Goal: Book appointment/travel/reservation

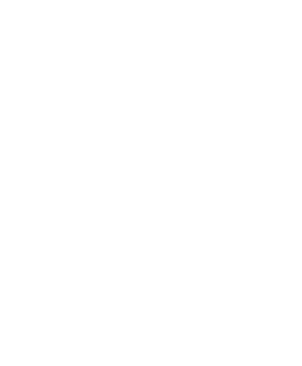
click at [22, 267] on span "Arrivo" at bounding box center [29, 264] width 23 height 5
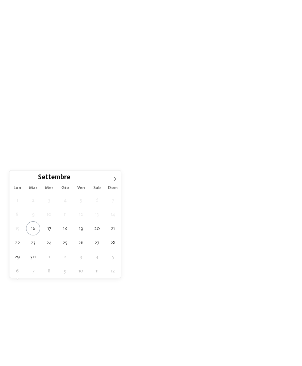
click at [118, 181] on span at bounding box center [115, 176] width 12 height 12
click at [111, 176] on span at bounding box center [115, 176] width 12 height 12
click at [115, 175] on span at bounding box center [115, 176] width 12 height 12
click at [112, 176] on span at bounding box center [115, 176] width 12 height 12
click at [20, 181] on span at bounding box center [15, 176] width 12 height 12
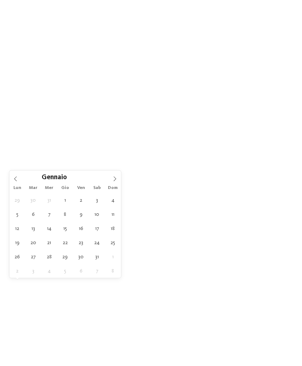
type input "****"
type div "[DATE]"
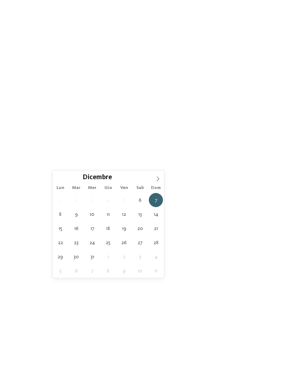
type div "[DATE]"
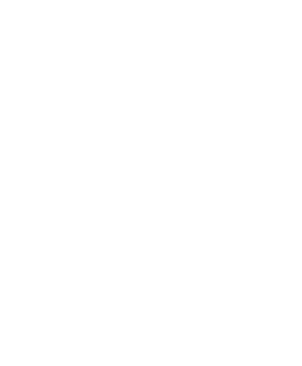
click at [79, 267] on span "[DATE]" at bounding box center [73, 264] width 23 height 5
click at [125, 267] on span "Regione" at bounding box center [116, 264] width 23 height 5
click at [192, 143] on div at bounding box center [194, 146] width 7 height 7
click at [179, 223] on div "accetta" at bounding box center [151, 230] width 94 height 14
click at [192, 267] on span "Family Experiences" at bounding box center [208, 264] width 33 height 5
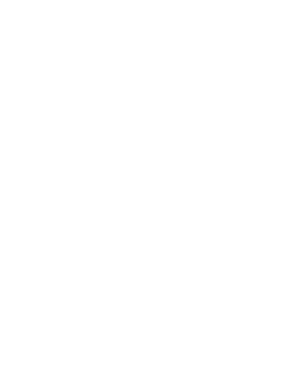
click at [207, 74] on icon at bounding box center [210, 80] width 16 height 13
click at [117, 267] on span "Regione" at bounding box center [116, 264] width 23 height 5
click at [191, 158] on div at bounding box center [194, 161] width 7 height 7
click at [194, 172] on div at bounding box center [194, 175] width 7 height 7
click at [193, 187] on div at bounding box center [194, 190] width 7 height 7
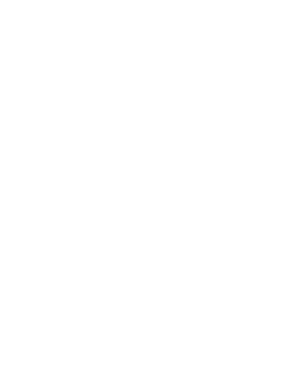
click at [194, 201] on div at bounding box center [194, 204] width 7 height 7
click at [177, 223] on div "accetta" at bounding box center [151, 230] width 94 height 14
click at [167, 267] on span "I miei desideri" at bounding box center [160, 264] width 25 height 5
click at [250, 217] on div at bounding box center [252, 220] width 7 height 7
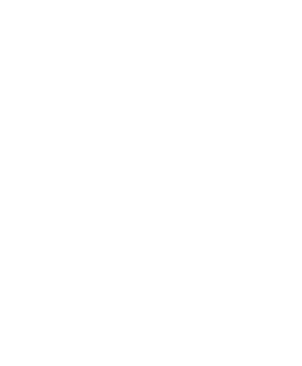
click at [251, 261] on div at bounding box center [252, 264] width 7 height 7
click at [164, 312] on div "accetta" at bounding box center [151, 319] width 210 height 14
click at [228, 270] on div "Family Experiences" at bounding box center [208, 264] width 51 height 13
click at [203, 74] on icon at bounding box center [210, 80] width 16 height 13
click at [245, 265] on div at bounding box center [243, 263] width 5 height 3
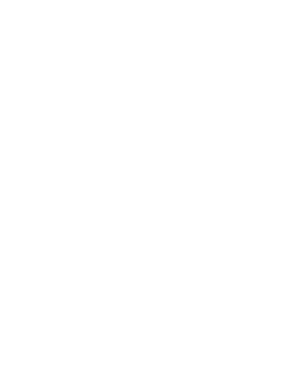
click at [135, 179] on div at bounding box center [136, 182] width 7 height 7
click at [155, 231] on div "accetta" at bounding box center [151, 238] width 210 height 14
click at [273, 269] on link "trova l’hotel" at bounding box center [272, 262] width 41 height 13
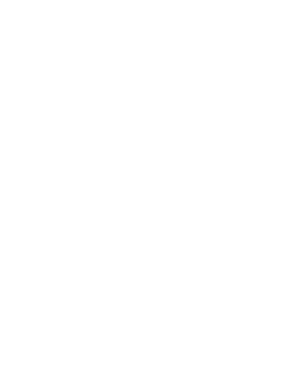
click at [287, 108] on icon at bounding box center [288, 114] width 16 height 13
click at [291, 108] on icon at bounding box center [288, 114] width 16 height 13
click at [108, 229] on div at bounding box center [80, 211] width 133 height 75
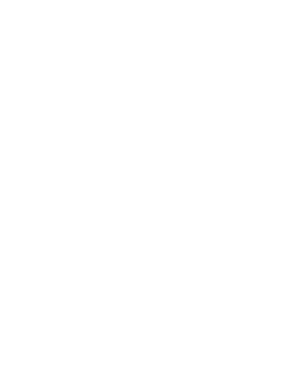
scroll to position [0, 0]
